Goal: Navigation & Orientation: Find specific page/section

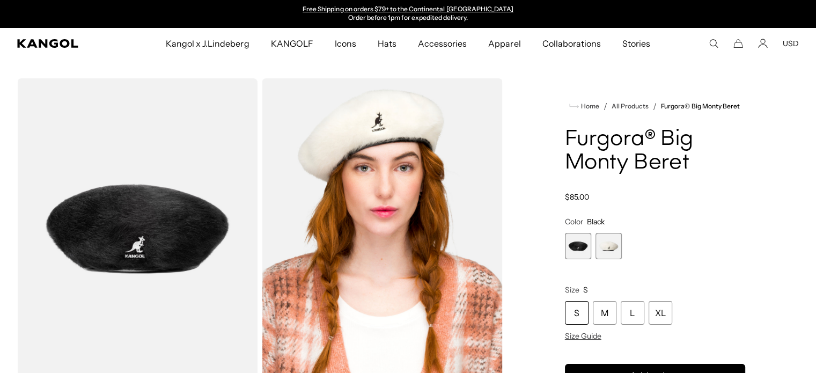
click at [756, 41] on div "Search here USD USD EUR" at bounding box center [753, 44] width 92 height 10
click at [762, 43] on icon "Account" at bounding box center [763, 44] width 10 height 10
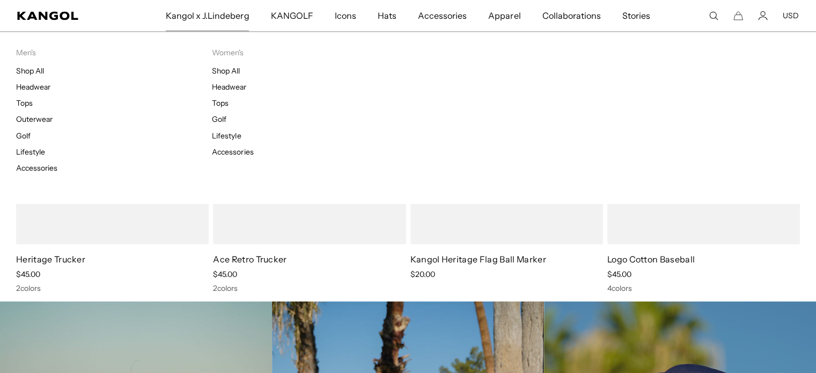
click at [208, 8] on span "Kangol x J.Lindeberg" at bounding box center [208, 15] width 84 height 31
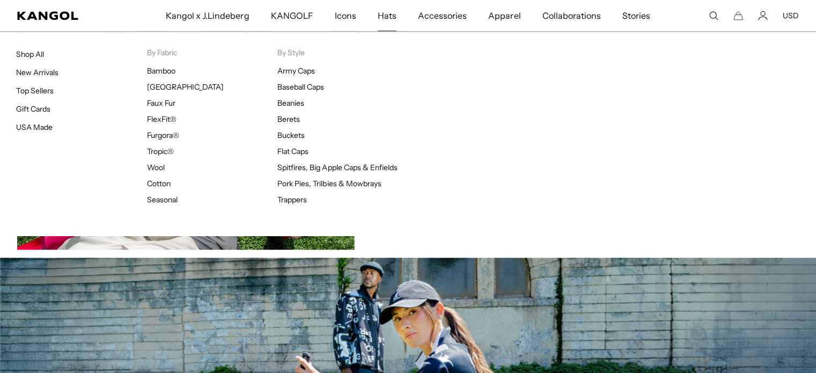
click at [386, 14] on span "Hats" at bounding box center [387, 15] width 19 height 31
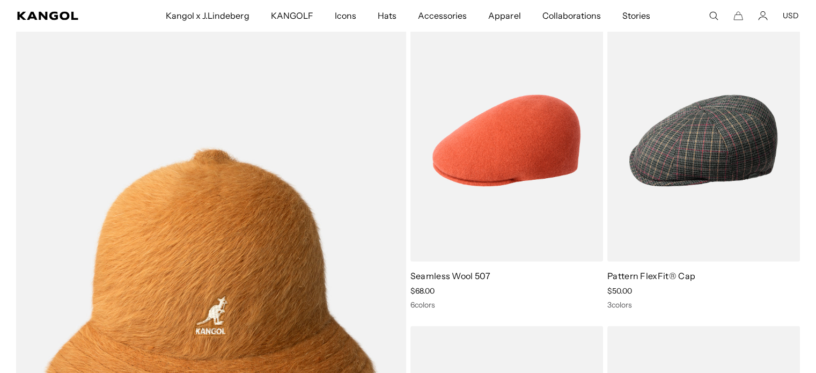
scroll to position [5770, 0]
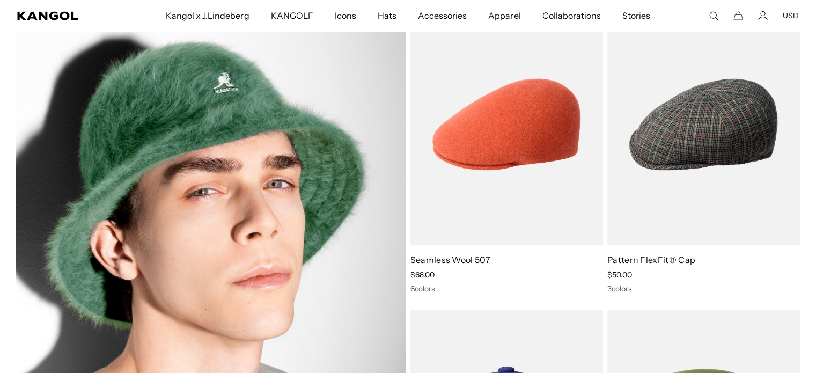
click at [320, 166] on img at bounding box center [211, 277] width 390 height 548
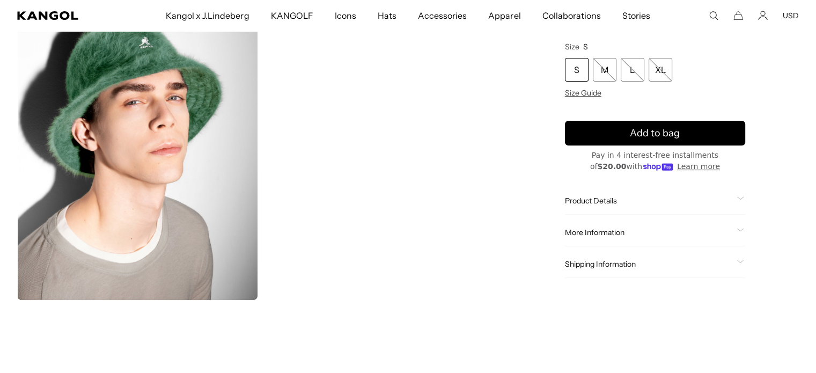
scroll to position [0, 221]
